Goal: Navigation & Orientation: Find specific page/section

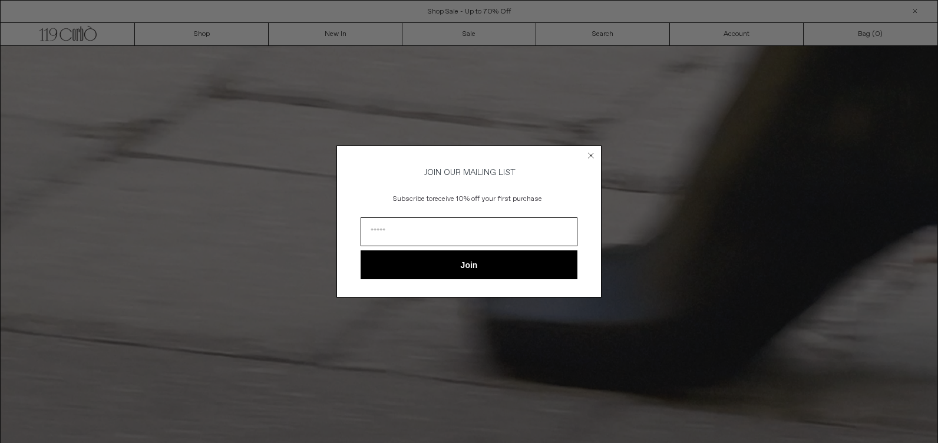
click at [590, 153] on circle "Close dialog" at bounding box center [591, 155] width 11 height 11
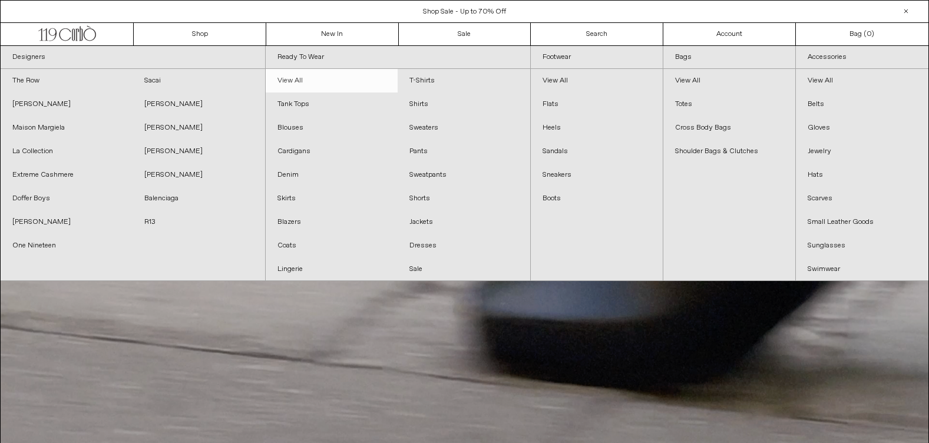
click at [293, 79] on link "View All" at bounding box center [332, 81] width 132 height 24
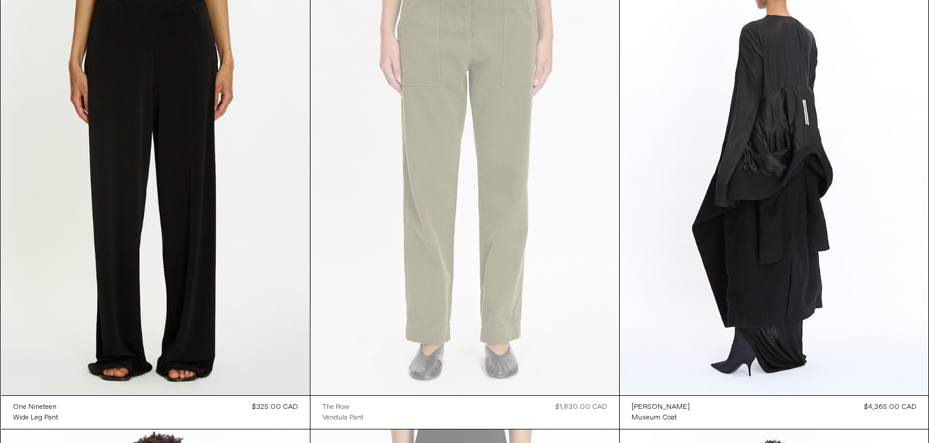
scroll to position [19076, 0]
